Goal: Find specific page/section: Find specific page/section

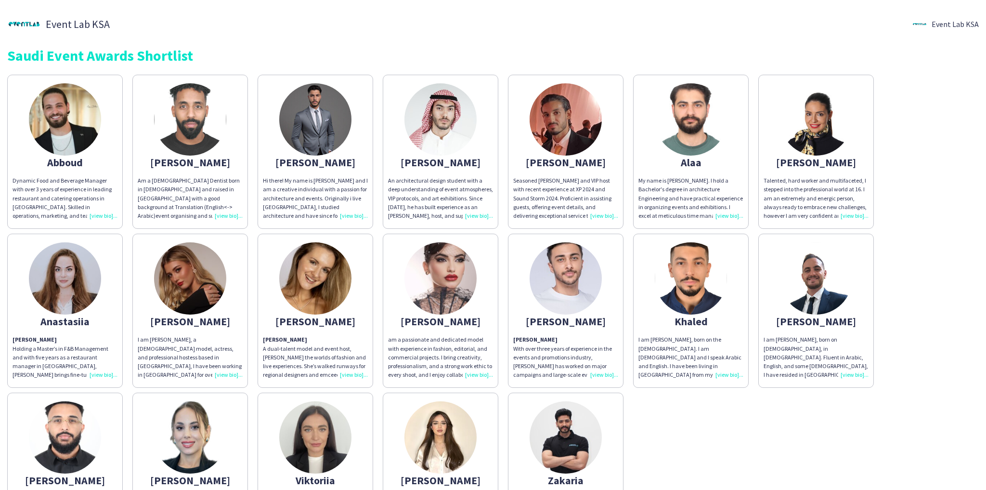
click at [238, 61] on div "Saudi Event Awards Shortlist" at bounding box center [493, 55] width 972 height 14
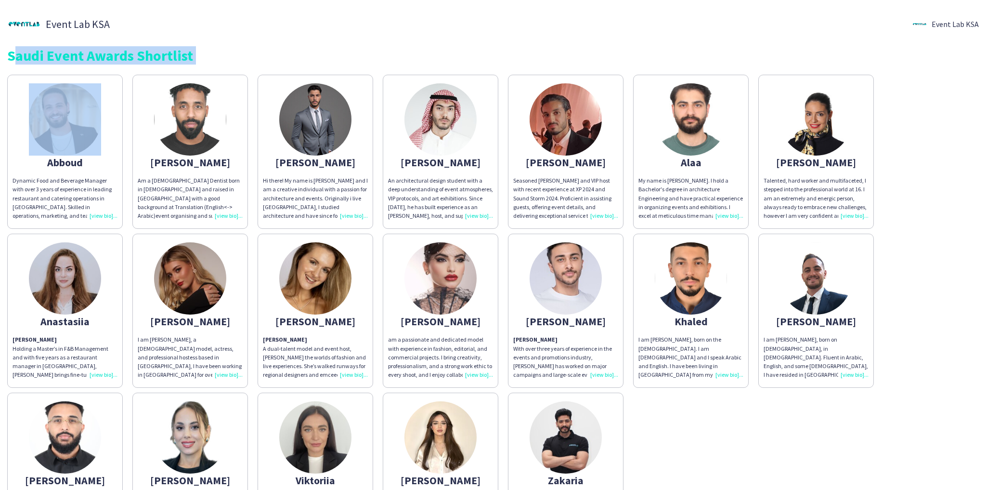
click at [238, 61] on div "Saudi Event Awards Shortlist" at bounding box center [493, 55] width 972 height 14
click at [251, 60] on div "Saudi Event Awards Shortlist" at bounding box center [493, 55] width 972 height 14
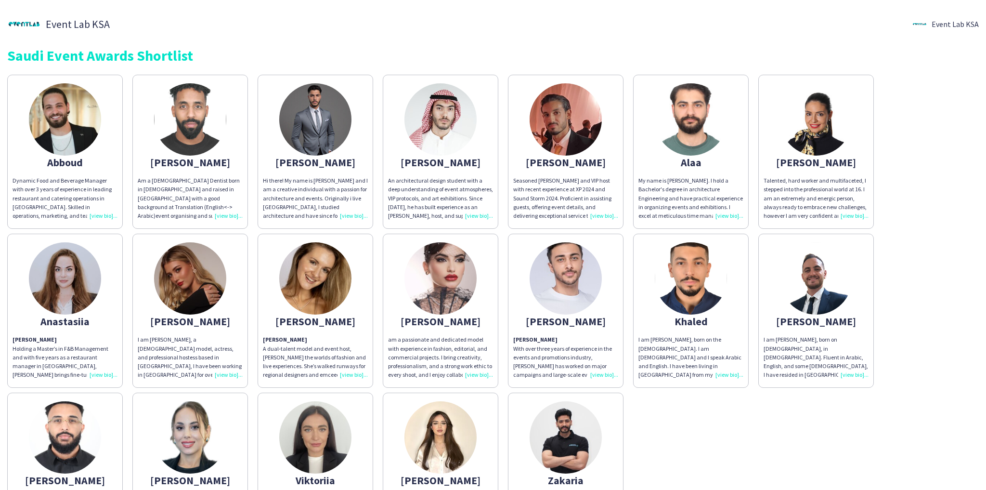
click at [128, 52] on div "Saudi Event Awards Shortlist" at bounding box center [493, 55] width 972 height 14
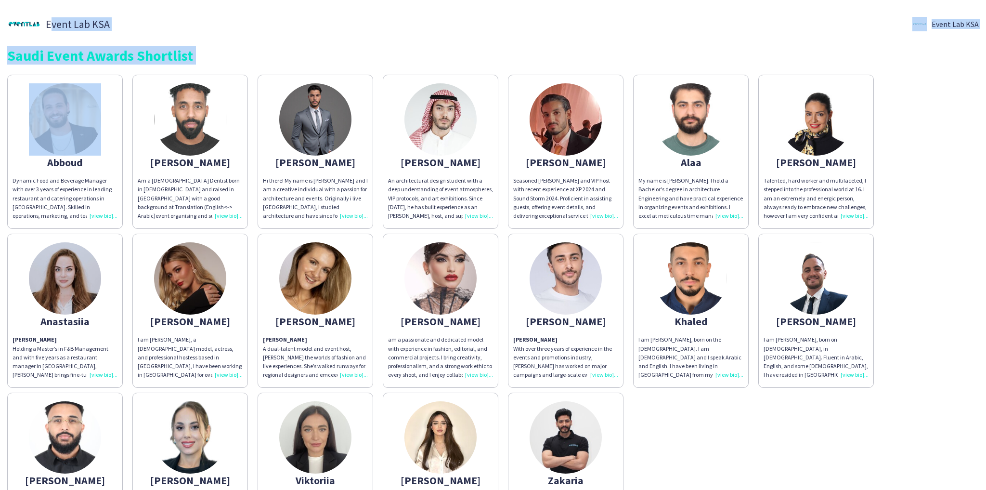
drag, startPoint x: 128, startPoint y: 52, endPoint x: 129, endPoint y: 27, distance: 24.6
click at [129, 27] on div "Event Lab KSA Event Lab KSA Saudi Event Awards Shortlist" at bounding box center [493, 34] width 972 height 55
click at [129, 27] on div "Event Lab KSA Event Lab KSA" at bounding box center [493, 24] width 972 height 34
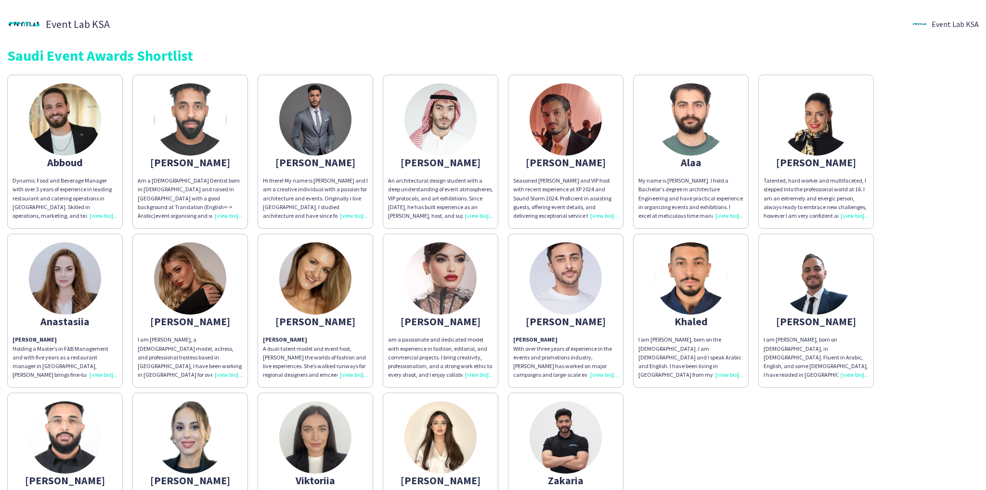
click at [129, 27] on div "Event Lab KSA Event Lab KSA" at bounding box center [493, 24] width 972 height 34
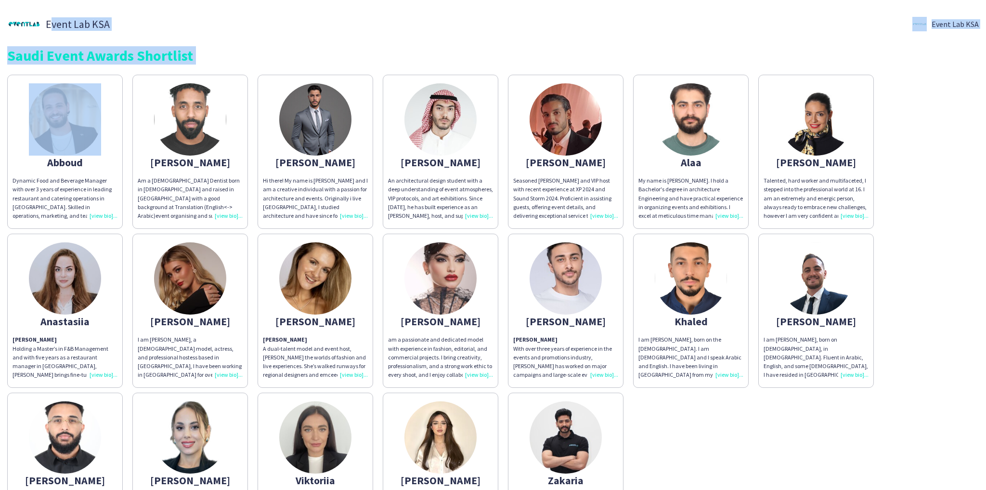
drag, startPoint x: 129, startPoint y: 27, endPoint x: 695, endPoint y: 45, distance: 565.8
click at [695, 45] on div "Event Lab KSA Event Lab KSA Saudi Event Awards Shortlist" at bounding box center [493, 34] width 972 height 55
